Goal: Communication & Community: Answer question/provide support

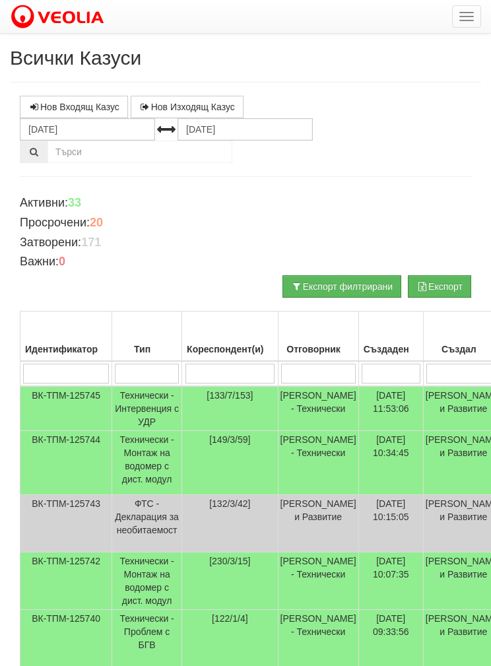
scroll to position [137, 0]
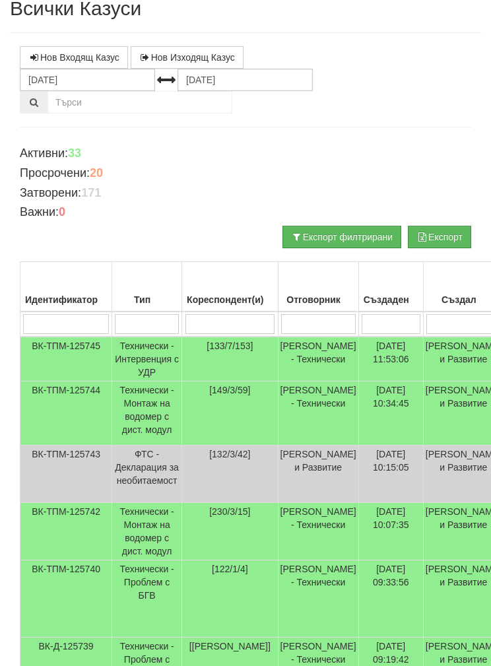
scroll to position [53, 0]
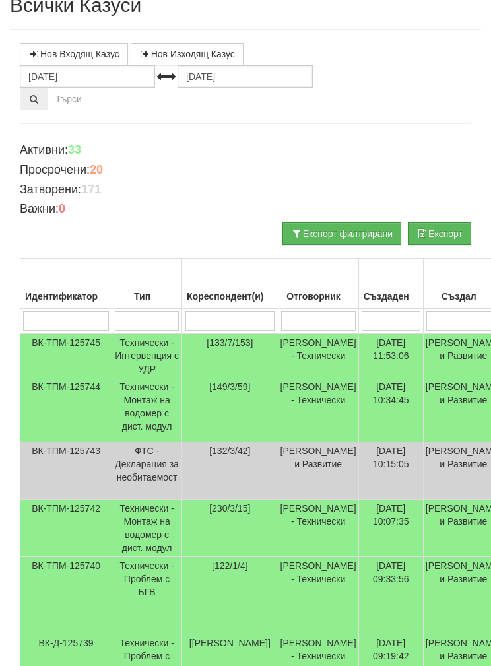
click at [122, 545] on td "Технически - Монтаж на водомер с дист. модул" at bounding box center [147, 528] width 70 height 57
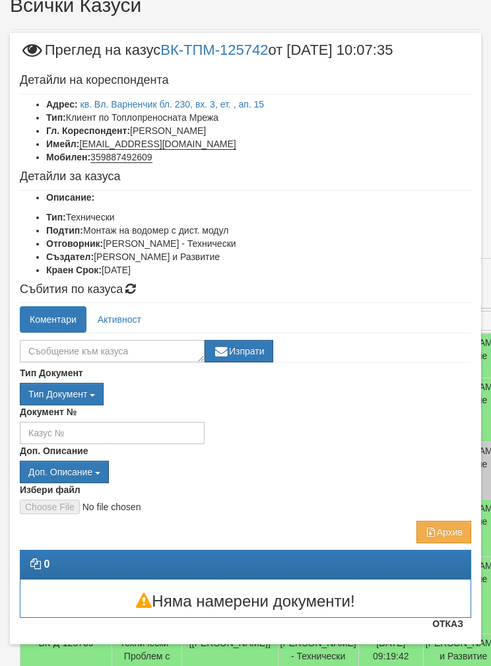
click at [123, 108] on link "кв. Вл. Варненчик бл. 230, вх. 3, ет. , ап. 15" at bounding box center [173, 104] width 184 height 11
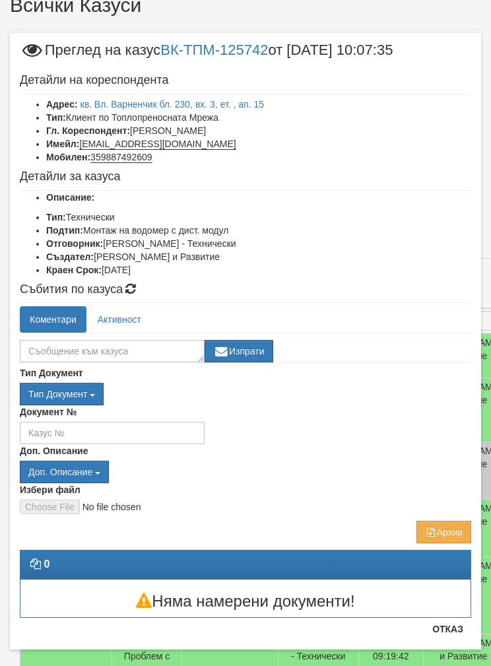
scroll to position [106, 0]
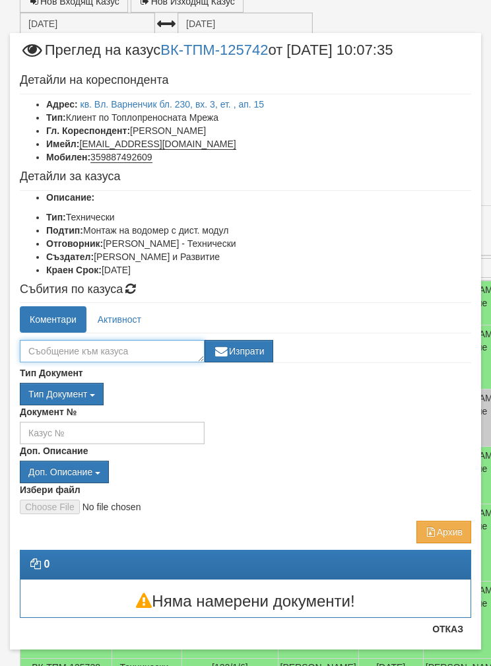
click at [69, 346] on textarea at bounding box center [112, 351] width 185 height 22
type textarea "Уговорка за 02.10 в 09.30"
click at [248, 353] on button "Изпрати" at bounding box center [239, 351] width 69 height 22
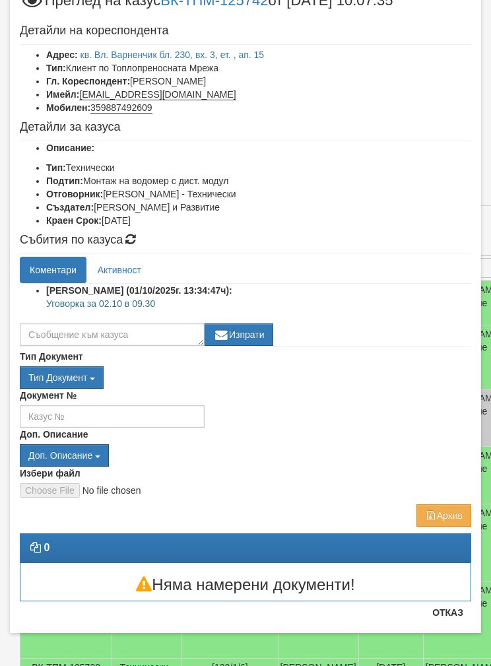
scroll to position [50, 0]
click at [446, 621] on button "Отказ" at bounding box center [447, 612] width 47 height 21
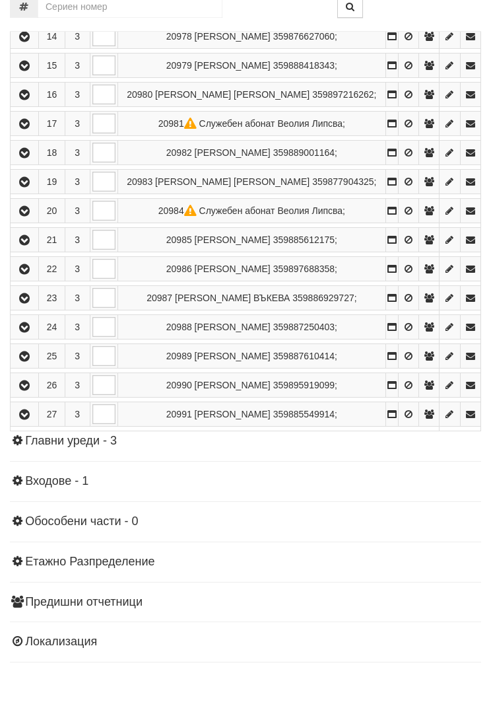
scroll to position [729, 0]
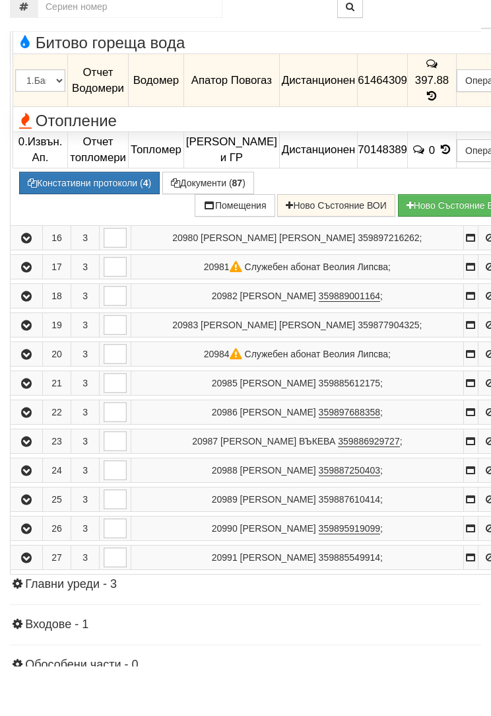
click at [74, 221] on button "Констативни протоколи ( 4 )" at bounding box center [89, 232] width 141 height 22
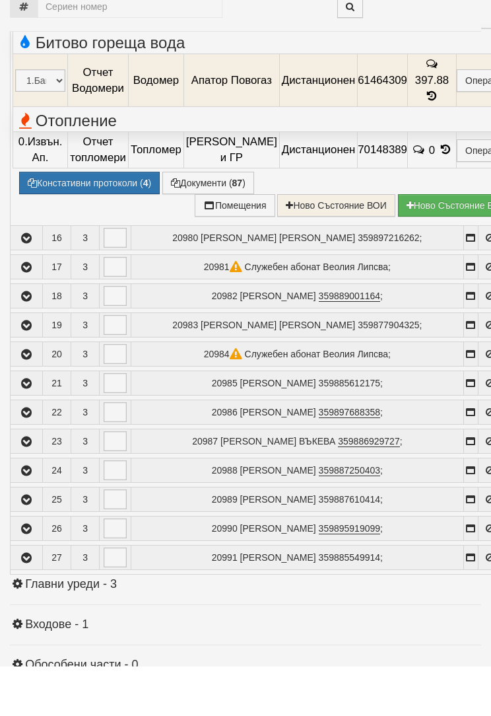
select select "1"
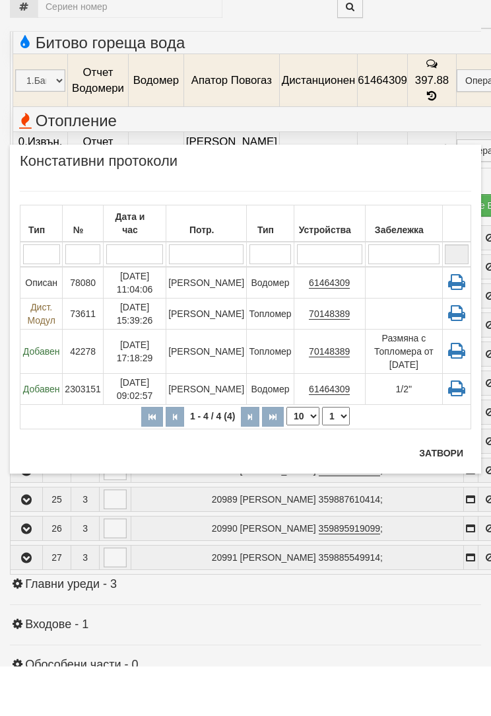
click at [443, 492] on button "Затвори" at bounding box center [441, 502] width 60 height 21
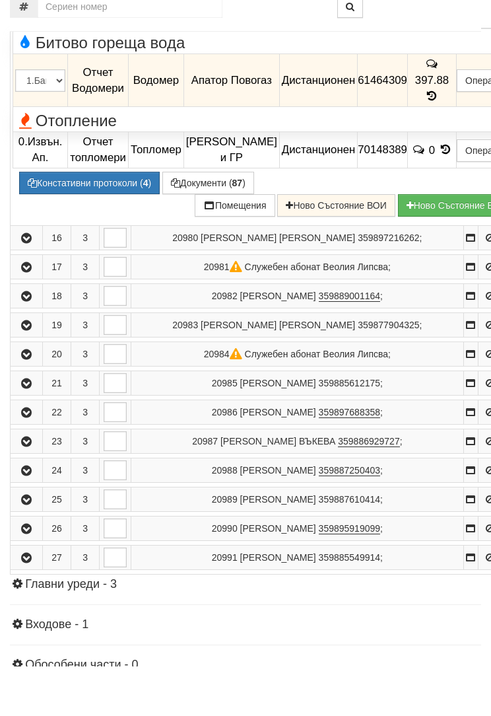
click at [81, 221] on button "Констативни протоколи ( 4 )" at bounding box center [89, 232] width 141 height 22
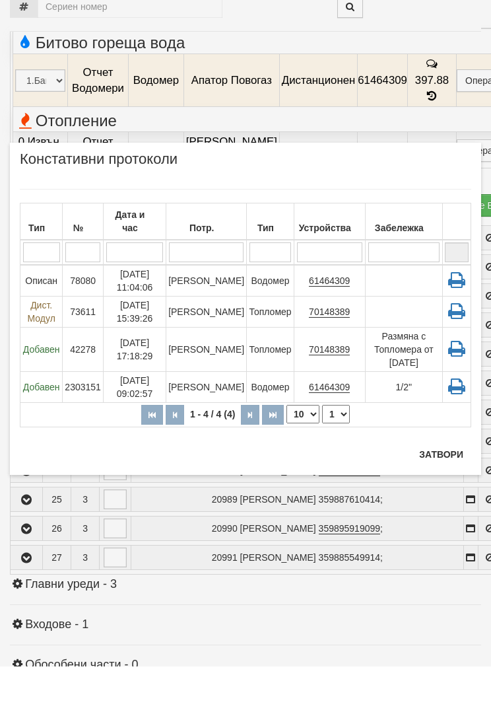
click at [116, 314] on td "07/07/2022 11:04:06" at bounding box center [134, 330] width 63 height 32
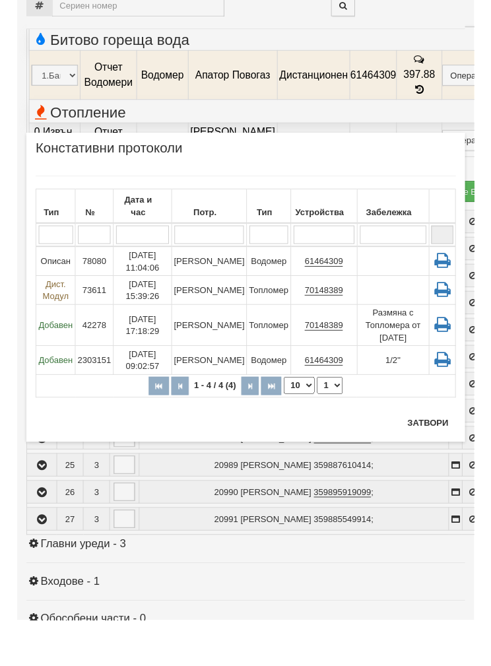
scroll to position [778, 0]
